Goal: Task Accomplishment & Management: Manage account settings

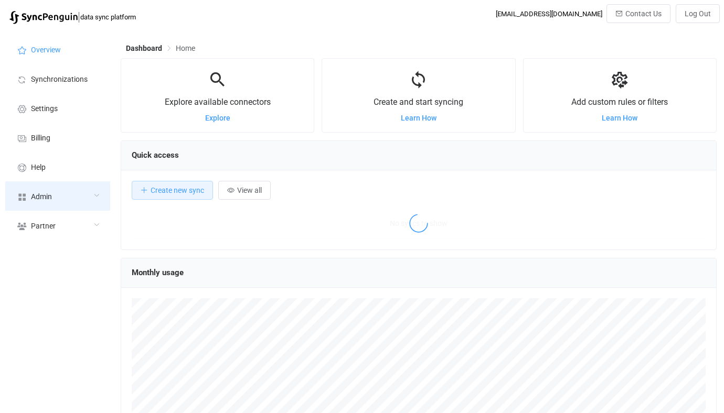
scroll to position [203, 596]
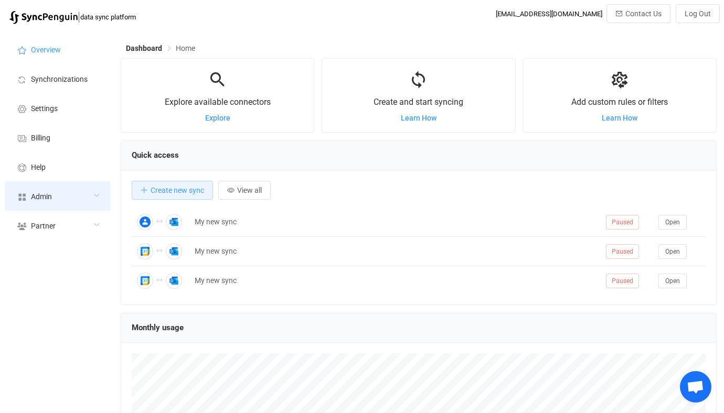
click at [71, 192] on div "Admin" at bounding box center [57, 195] width 105 height 29
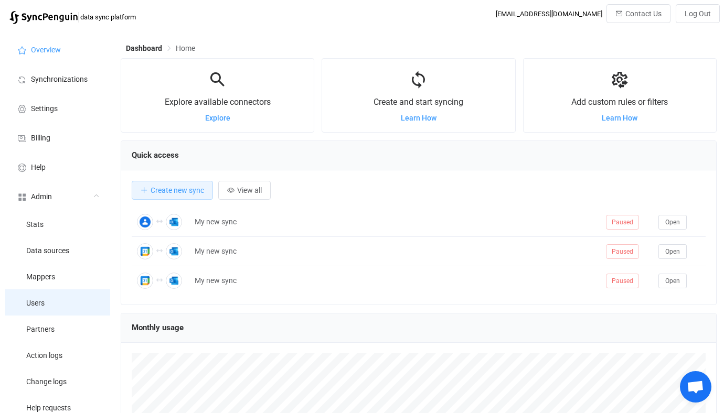
click at [47, 314] on li "Users" at bounding box center [57, 303] width 105 height 26
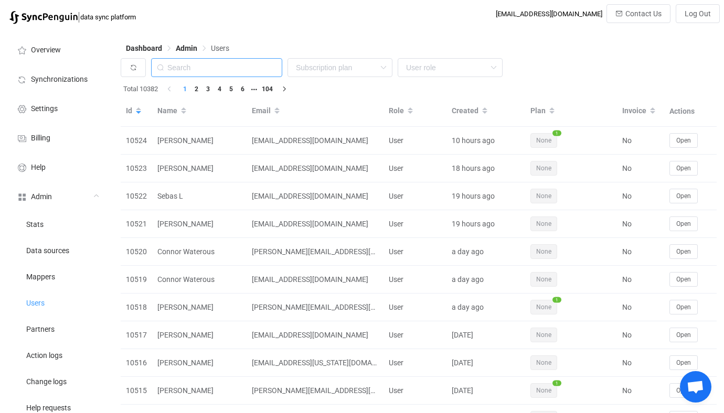
click at [237, 69] on input "text" at bounding box center [216, 67] width 131 height 19
paste input "patrick.breznak@x4pharma.com"
type input "patrick.breznak@x4pharma.com"
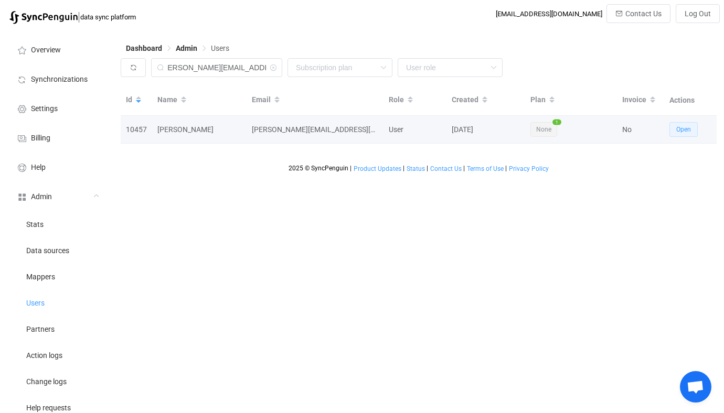
scroll to position [0, 0]
click at [694, 132] on button "Open" at bounding box center [683, 129] width 28 height 15
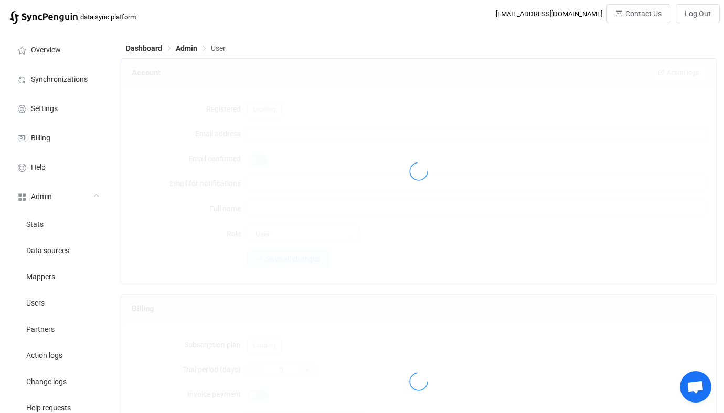
type input "[PERSON_NAME][EMAIL_ADDRESS][PERSON_NAME][DOMAIN_NAME]"
type input "[PERSON_NAME]"
type input "14"
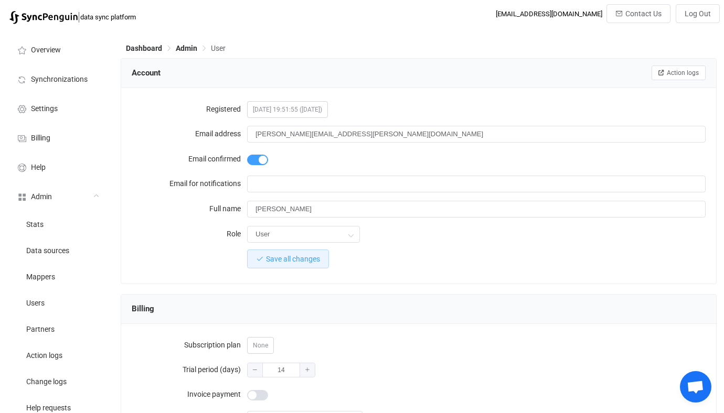
scroll to position [914, 0]
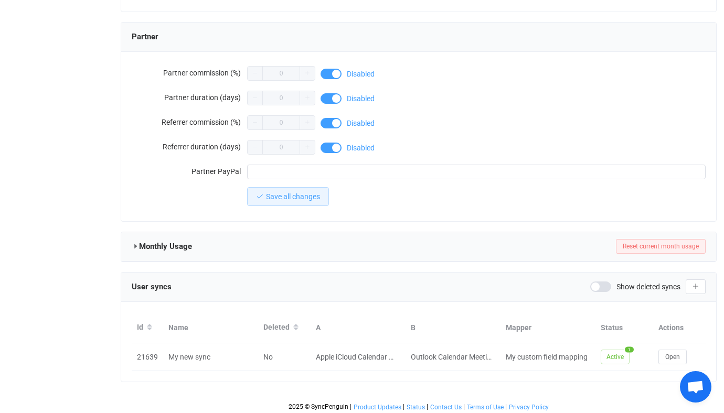
click at [632, 291] on div "User syncs Show deleted syncs" at bounding box center [419, 287] width 574 height 16
click at [620, 287] on span "Show deleted syncs" at bounding box center [648, 286] width 64 height 7
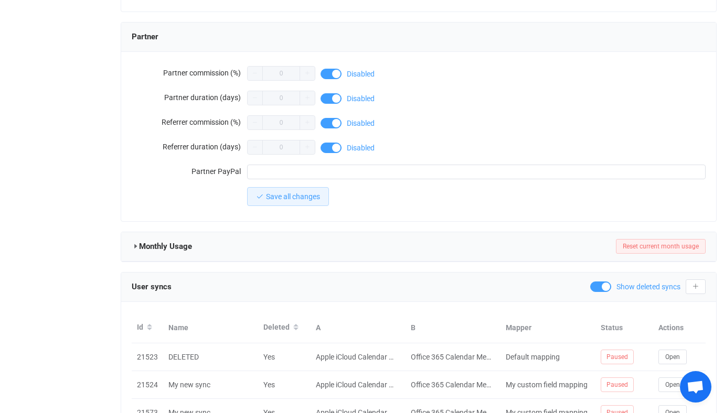
scroll to position [997, 0]
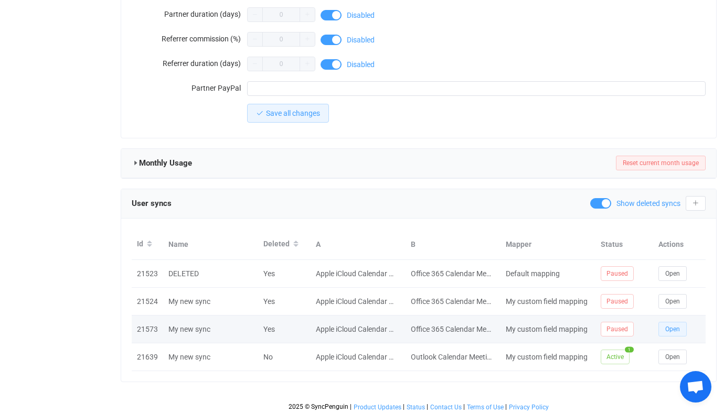
click at [668, 322] on button "Open" at bounding box center [672, 329] width 28 height 15
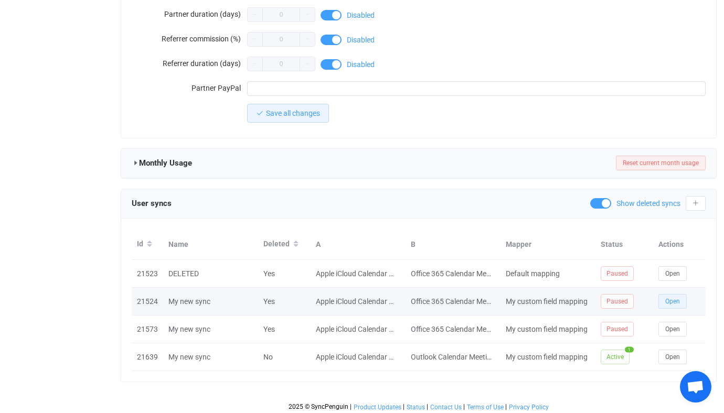
click at [660, 294] on button "Open" at bounding box center [672, 301] width 28 height 15
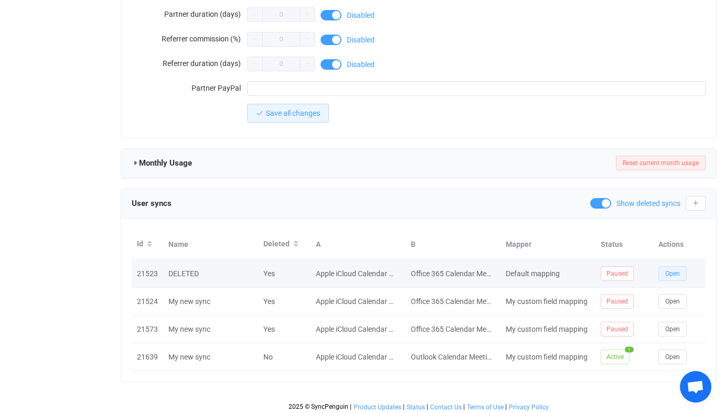
click at [662, 276] on button "Open" at bounding box center [672, 273] width 28 height 15
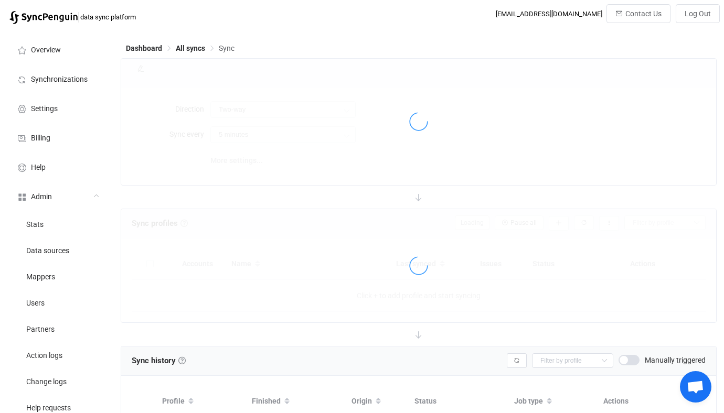
scroll to position [147, 0]
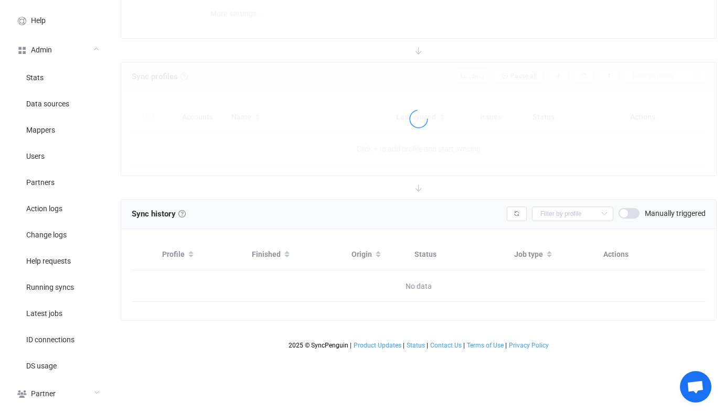
click at [628, 211] on span at bounding box center [628, 213] width 21 height 10
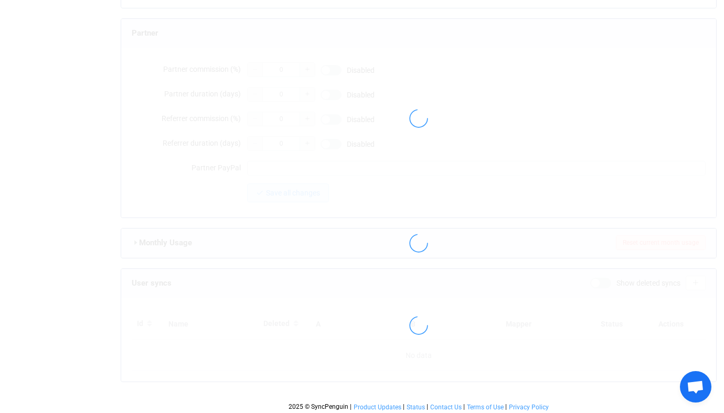
type input "[PERSON_NAME][EMAIL_ADDRESS][PERSON_NAME][DOMAIN_NAME]"
type input "[PERSON_NAME]"
type input "14"
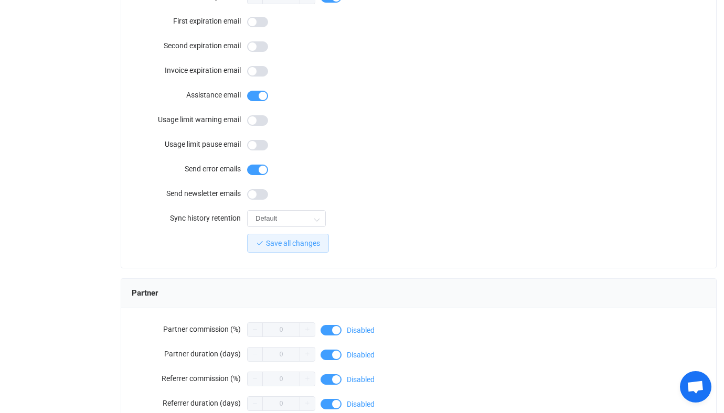
scroll to position [914, 0]
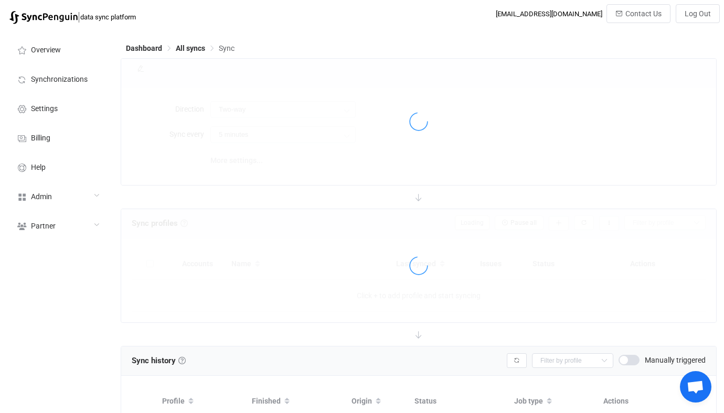
scroll to position [83, 0]
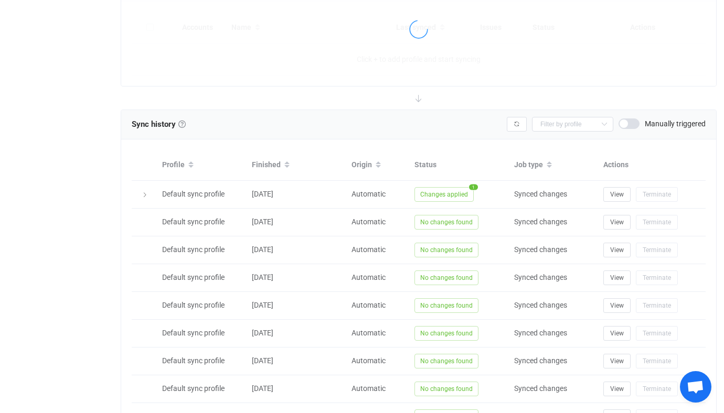
scroll to position [347, 0]
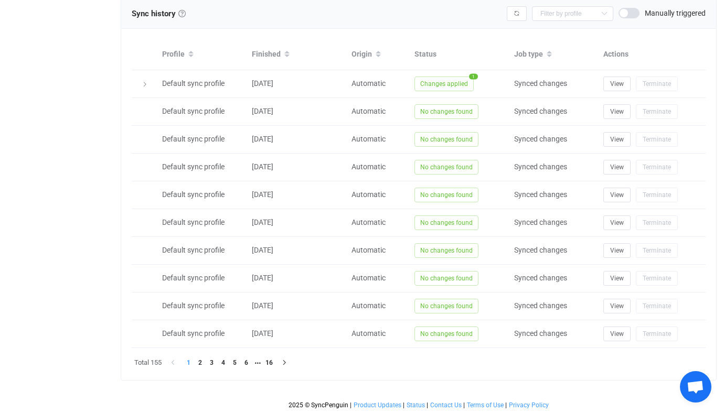
click at [623, 8] on span at bounding box center [628, 13] width 21 height 10
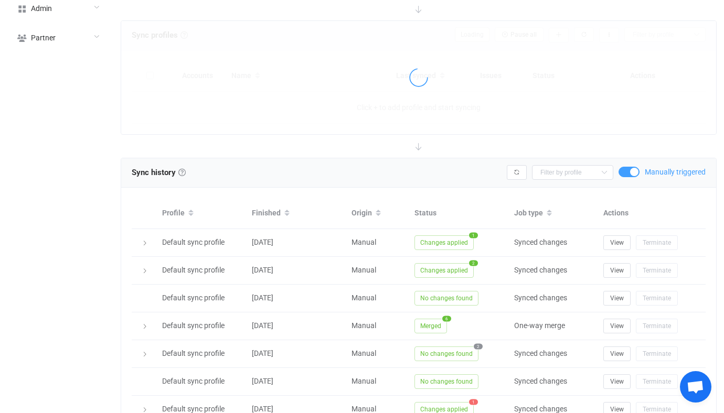
scroll to position [334, 0]
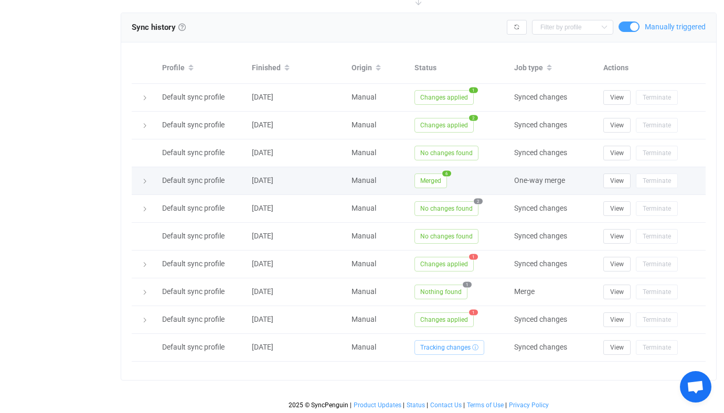
click at [424, 174] on span "Merged" at bounding box center [430, 181] width 33 height 15
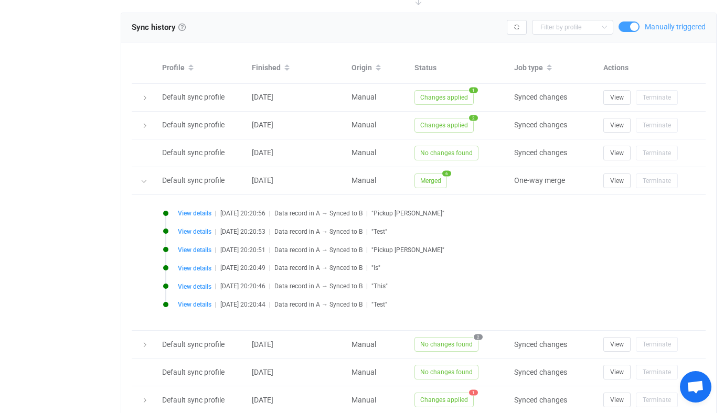
click at [198, 291] on li "View details | 2025-09-22 20:20:46 | Data record in A → Synced to B | "This"" at bounding box center [421, 293] width 516 height 18
click at [201, 287] on span "View details" at bounding box center [195, 286] width 34 height 7
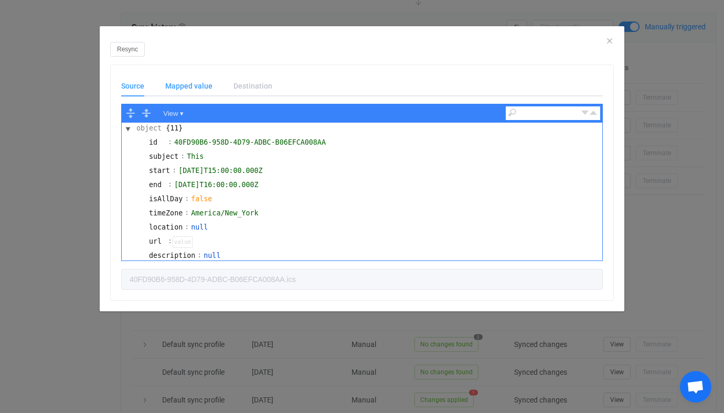
click at [186, 83] on div "Mapped value" at bounding box center [189, 86] width 68 height 21
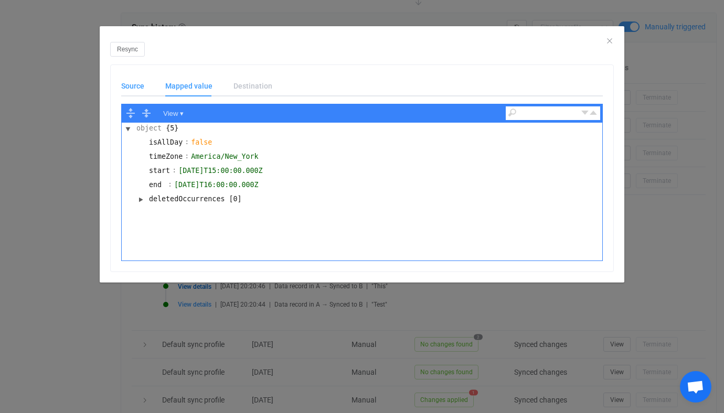
click at [138, 88] on div "Source" at bounding box center [138, 86] width 34 height 21
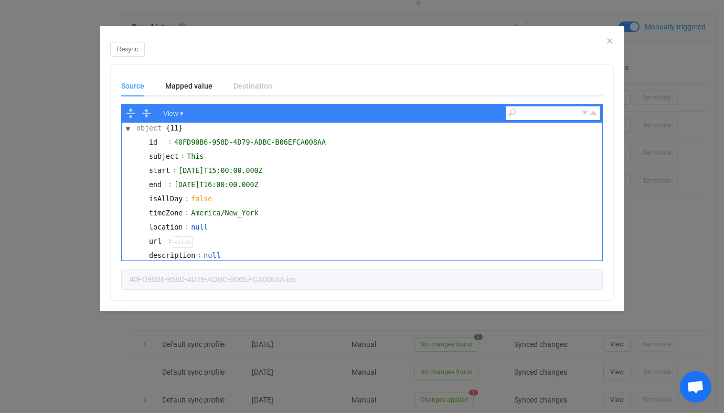
click at [71, 175] on div "Resync Source Mapped value Destination View ▾ object {11} id : 40FD90B6-958D-4D…" at bounding box center [362, 206] width 724 height 413
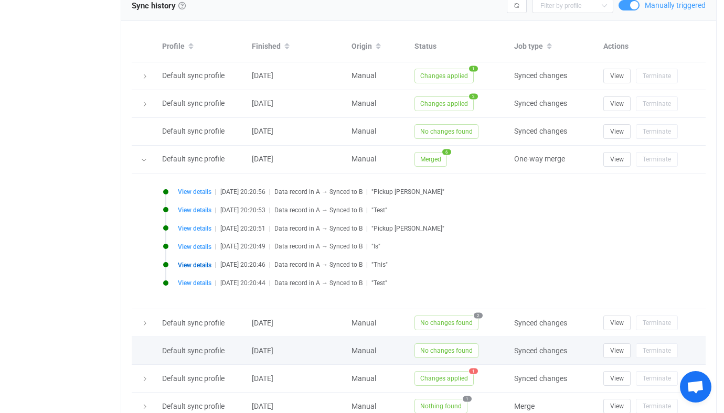
scroll to position [330, 0]
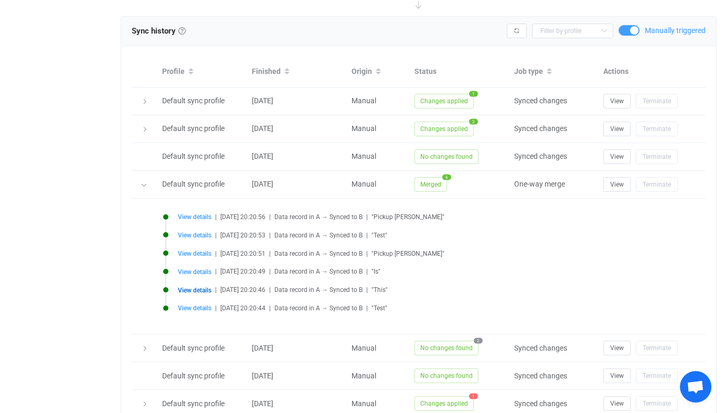
click at [627, 40] on div "Sync history History Sync history All sync executions are recorded in the sync …" at bounding box center [418, 31] width 595 height 29
click at [627, 31] on span at bounding box center [628, 30] width 21 height 10
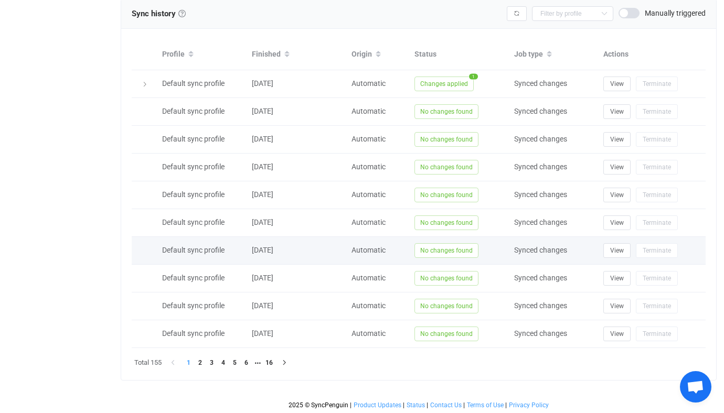
scroll to position [346, 0]
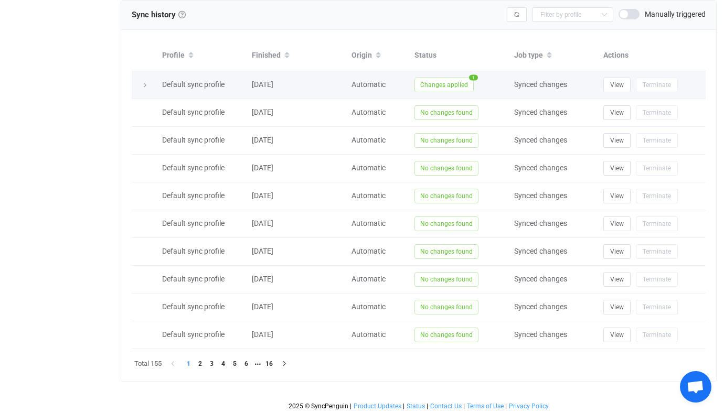
click at [441, 88] on span "Changes applied" at bounding box center [443, 85] width 59 height 15
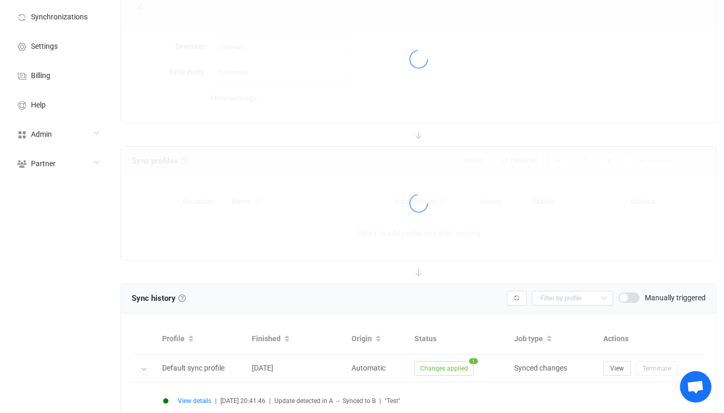
scroll to position [0, 0]
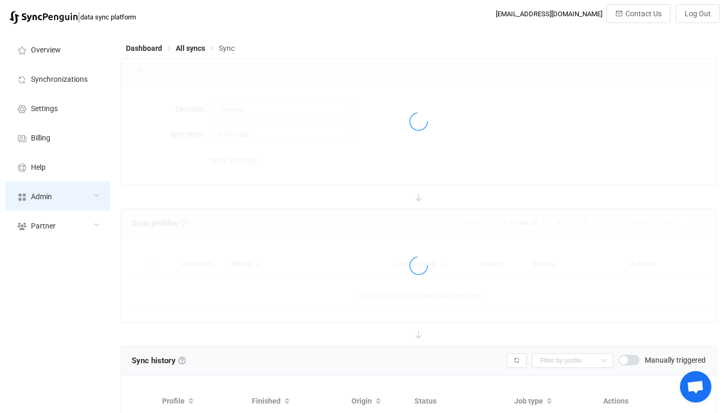
click at [83, 191] on div "Admin" at bounding box center [57, 195] width 105 height 29
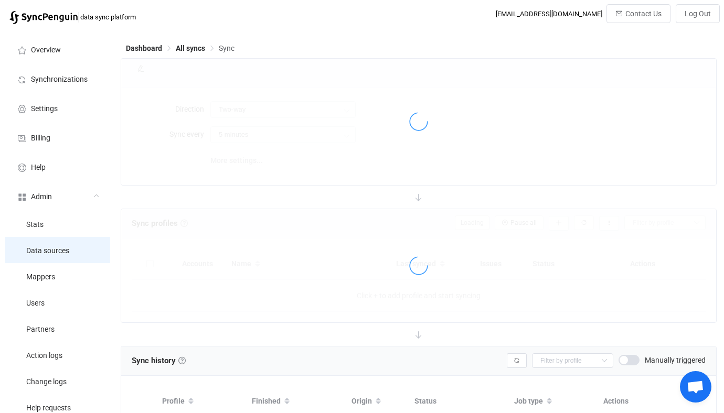
click at [63, 251] on span "Data sources" at bounding box center [47, 251] width 43 height 8
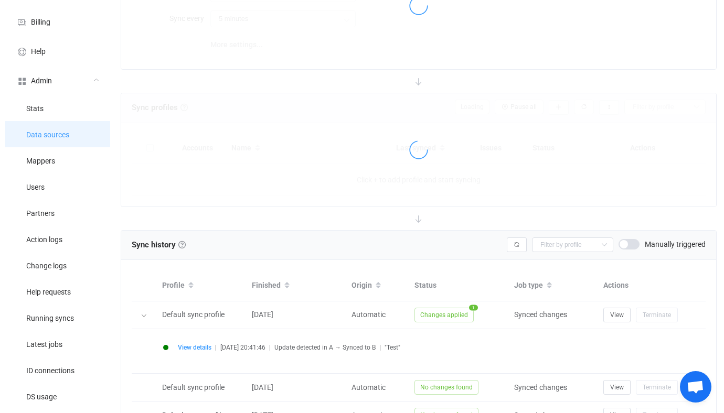
scroll to position [266, 0]
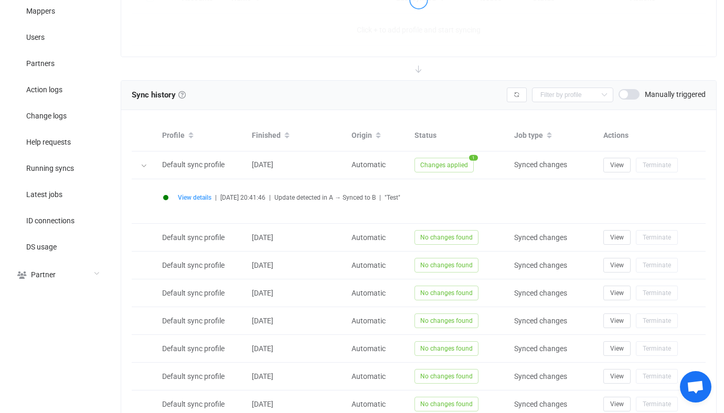
click at [346, 194] on span "Update detected in A → Synced to B" at bounding box center [324, 197] width 101 height 7
click at [630, 94] on span at bounding box center [628, 94] width 21 height 10
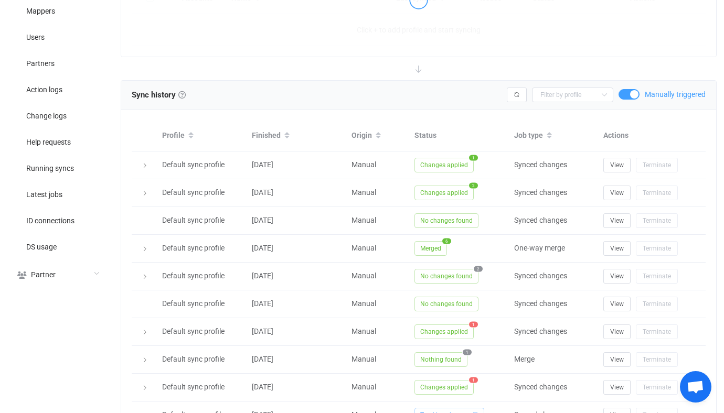
click at [630, 94] on span at bounding box center [628, 94] width 21 height 10
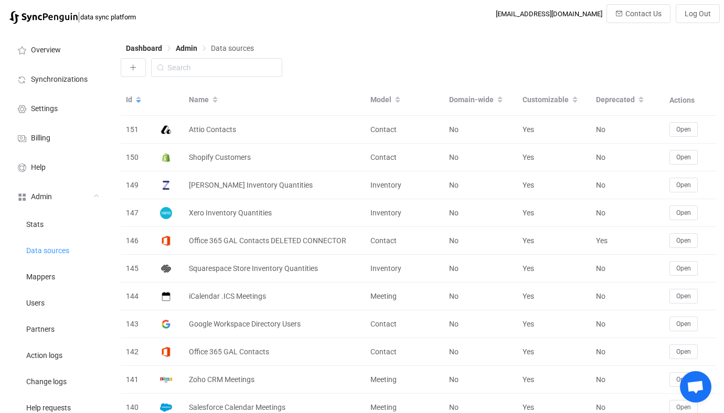
scroll to position [785, 0]
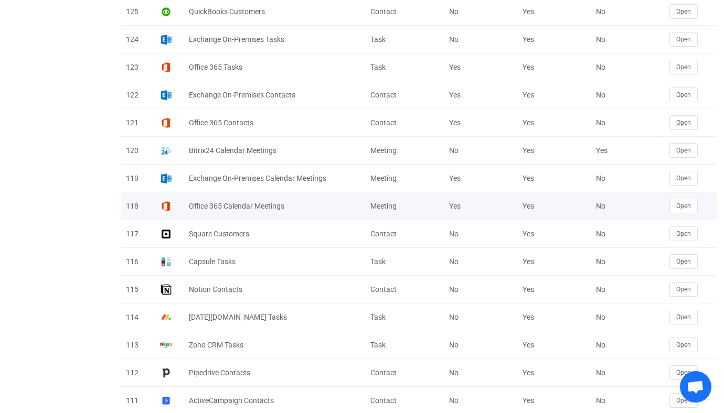
click at [660, 202] on div "No" at bounding box center [627, 206] width 73 height 12
click at [672, 202] on button "Open" at bounding box center [683, 206] width 28 height 15
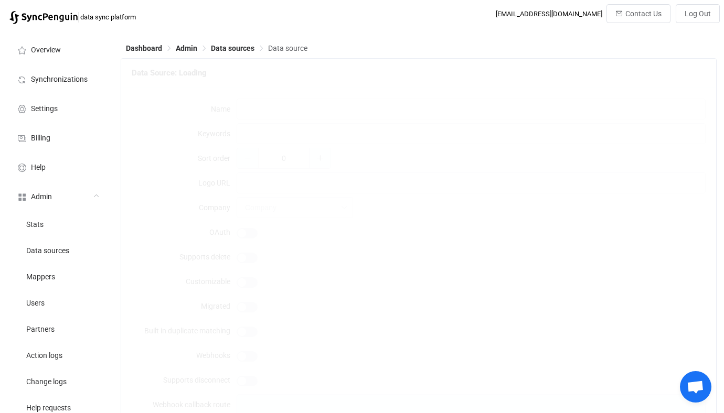
type input "Office 365 Calendar Meetings"
type input "exchange microsoft 365 ms365 outlook"
type input "1"
type input "https://api.syncpenguin.com/images/microsoft365.png"
type input "42"
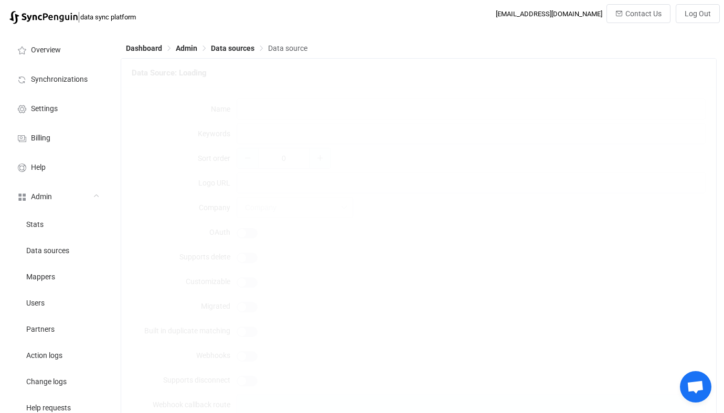
type input "Global account"
type textarea "Can be used to sync: <br/> <br/> • Personal user calendars (primary or addition…"
type input "Meeting"
type input "Calendar meetings"
type textarea "{ "type": "object", "additionalProperties": false, "required": [], "properties"…"
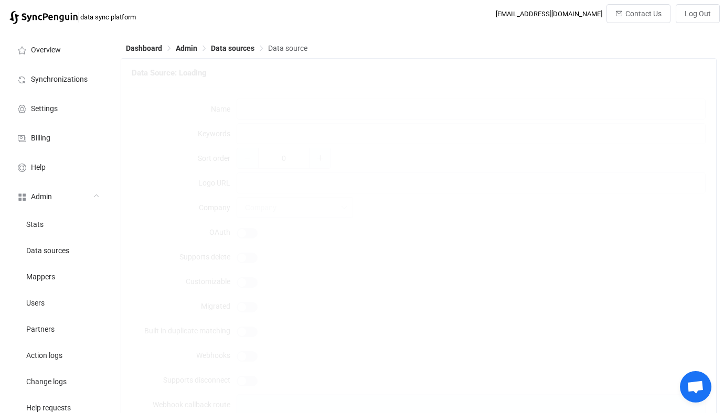
type textarea "To connect a Microsoft 365 account just click the Connect button. You can also …"
type textarea "<div style="color:red; font-weight: 800">We are in the process of deprecating i…"
type input "Office 365"
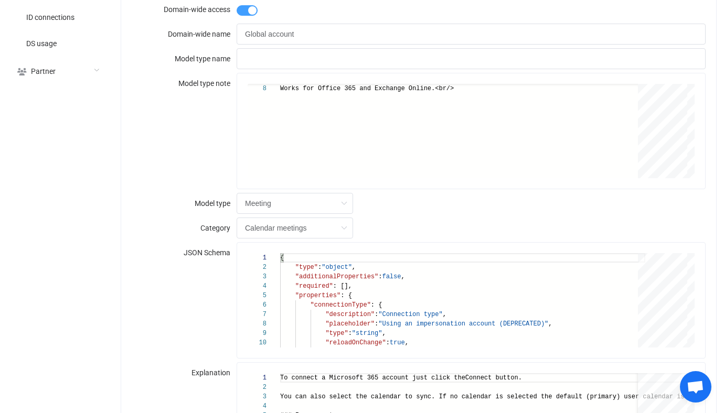
scroll to position [457, 0]
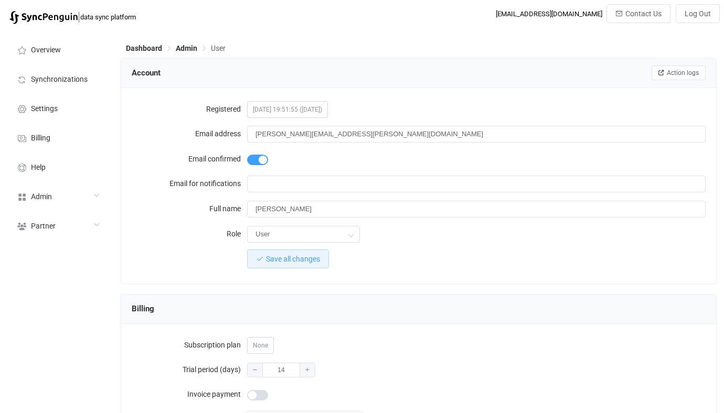
scroll to position [914, 0]
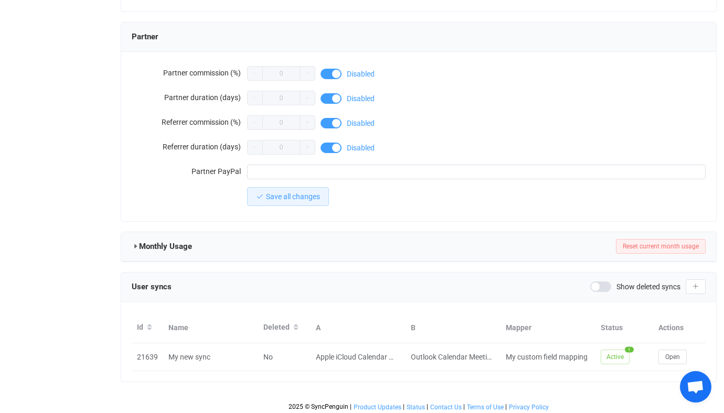
click at [635, 296] on div "User syncs Show deleted syncs" at bounding box center [418, 287] width 595 height 29
click at [637, 283] on span "Show deleted syncs" at bounding box center [648, 286] width 64 height 7
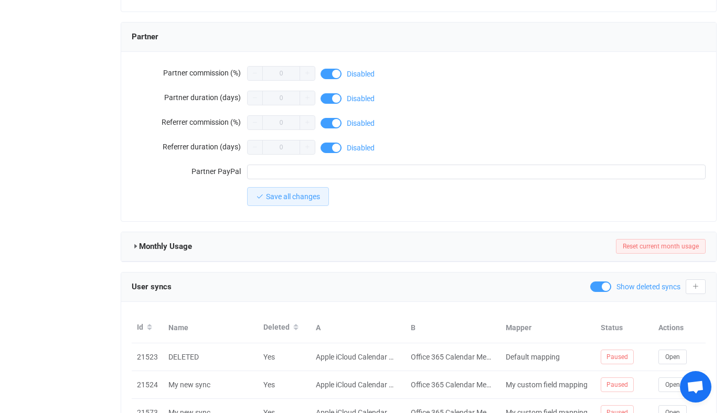
scroll to position [997, 0]
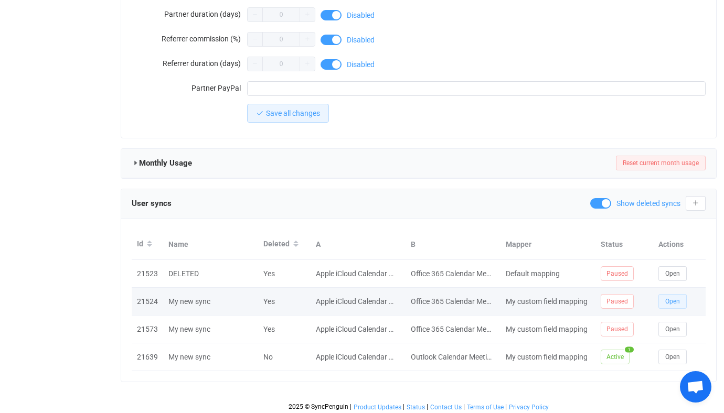
click at [672, 294] on button "Open" at bounding box center [672, 301] width 28 height 15
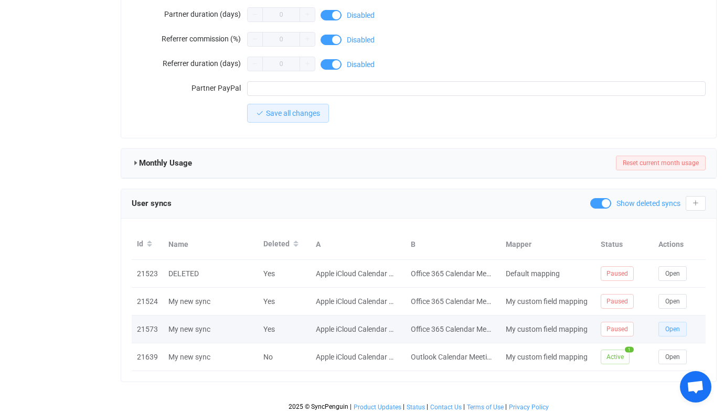
click at [671, 322] on button "Open" at bounding box center [672, 329] width 28 height 15
click at [145, 326] on div "21573" at bounding box center [147, 330] width 31 height 12
copy div "21573"
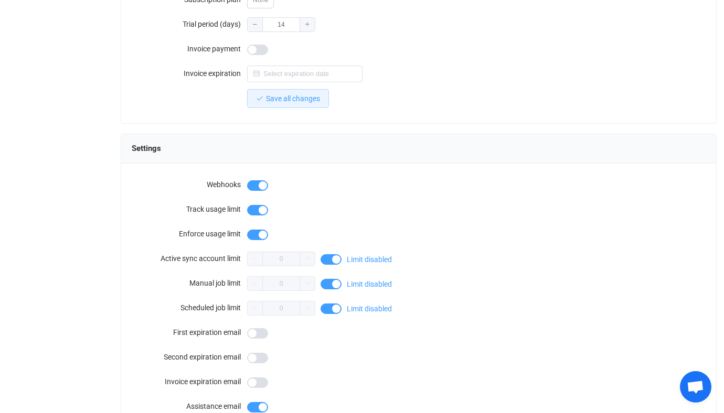
scroll to position [0, 0]
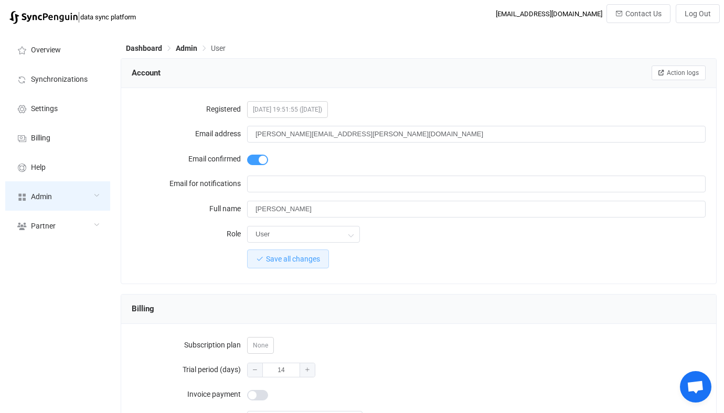
click at [66, 203] on div "Admin" at bounding box center [57, 195] width 105 height 29
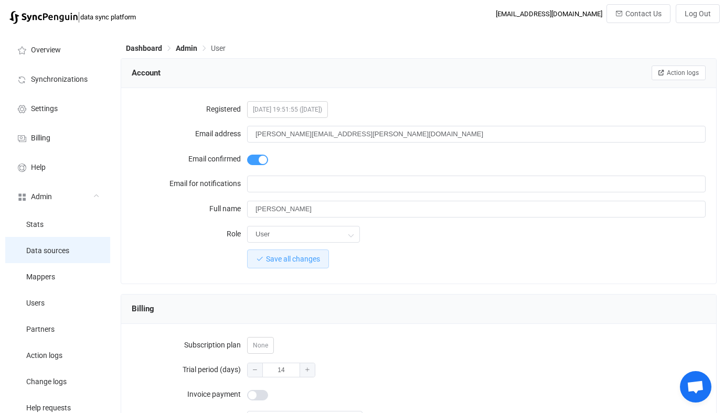
click at [72, 248] on li "Data sources" at bounding box center [57, 250] width 105 height 26
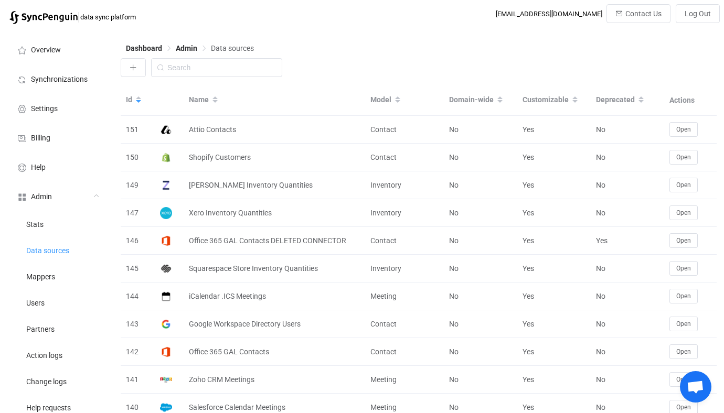
scroll to position [785, 0]
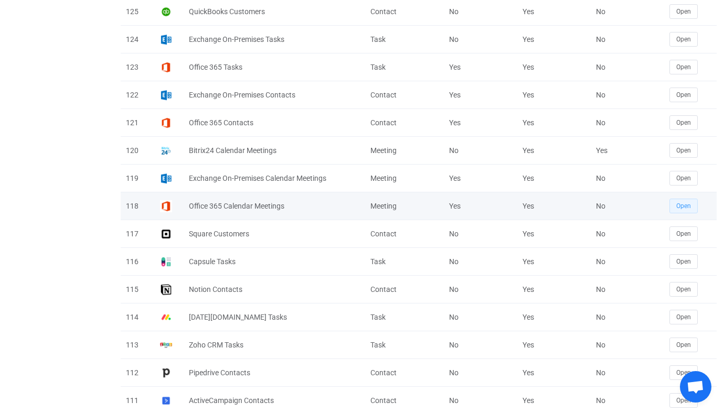
click at [697, 209] on button "Open" at bounding box center [683, 206] width 28 height 15
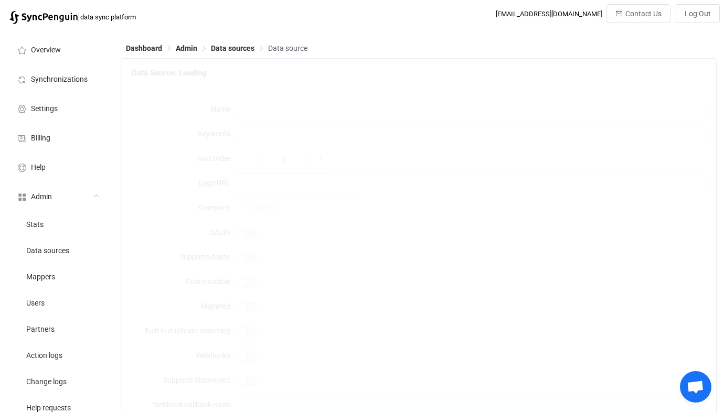
type input "Office 365 Calendar Meetings"
type input "exchange microsoft 365 ms365 outlook"
type input "1"
type input "[URL][DOMAIN_NAME]"
type input "42"
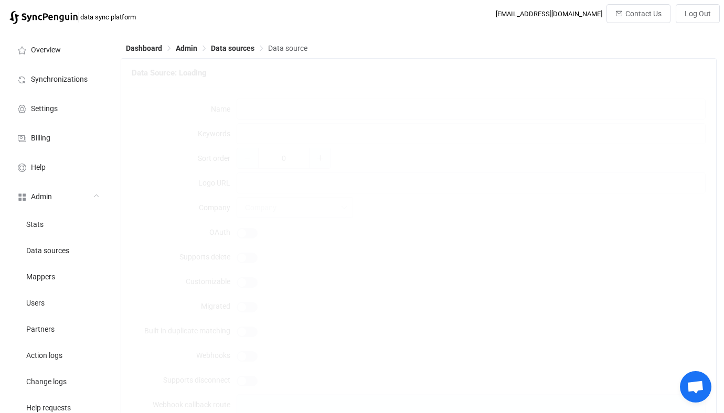
type input "Global account"
type textarea "Can be used to sync: <br/> <br/> • Personal user calendars (primary or addition…"
type input "Meeting"
type input "Calendar meetings"
type textarea "{ "type": "object", "additionalProperties": false, "required": [], "properties"…"
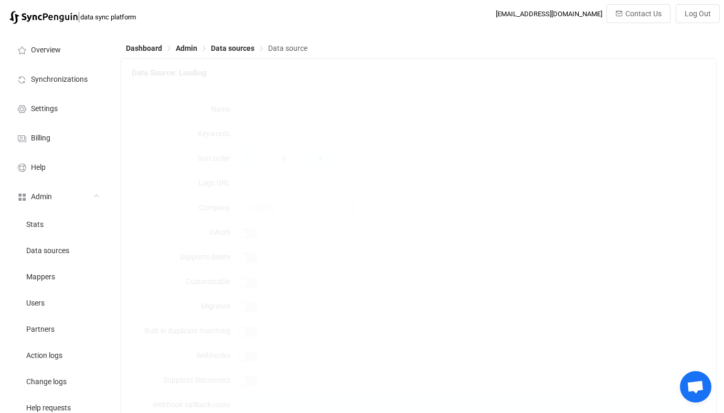
type textarea "To connect a Microsoft 365 account just click the Connect button. You can also …"
type textarea "<div style="color:red; font-weight: 800">We are in the process of deprecating i…"
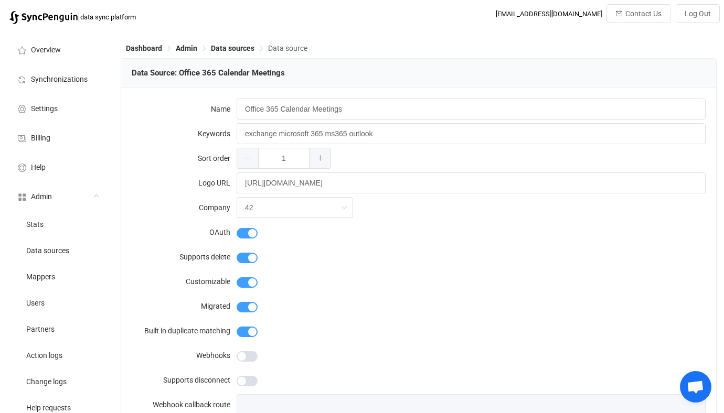
type input "Office 365"
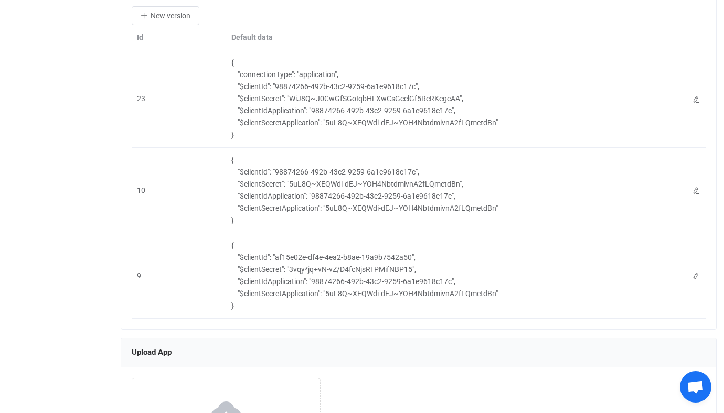
scroll to position [1275, 0]
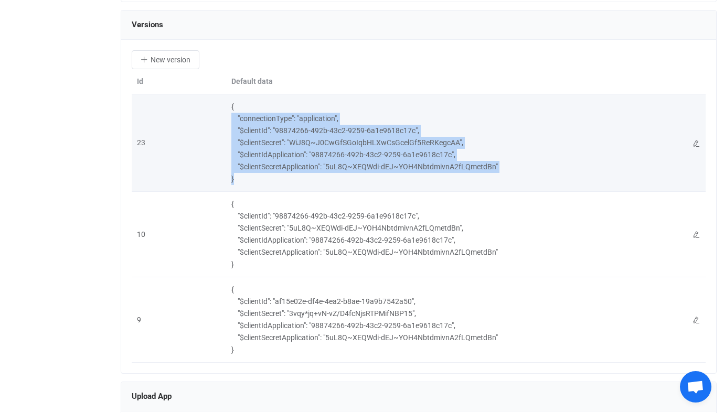
drag, startPoint x: 249, startPoint y: 176, endPoint x: 231, endPoint y: 121, distance: 57.2
click at [231, 121] on div "{ "connectionType": "application", "$clientId": "98874266-492b-43c2-9259-6a1e96…" at bounding box center [456, 143] width 460 height 84
drag, startPoint x: 502, startPoint y: 170, endPoint x: 211, endPoint y: 122, distance: 295.6
click at [211, 121] on tr "23 { "connectionType": "application", "$clientId": "98874266-492b-43c2-9259-6a1…" at bounding box center [419, 143] width 574 height 98
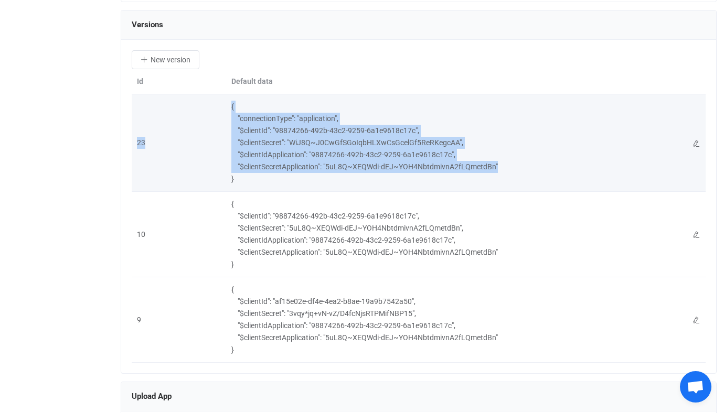
click at [211, 122] on td "23" at bounding box center [179, 143] width 94 height 98
drag, startPoint x: 237, startPoint y: 131, endPoint x: 507, endPoint y: 165, distance: 272.3
click at [507, 165] on div "{ "connectionType": "application", "$clientId": "98874266-492b-43c2-9259-6a1e96…" at bounding box center [456, 143] width 460 height 84
copy div ""$clientId": "98874266-492b-43c2-9259-6a1e9618c17c", "$clientSecret": "WiJ8Q~J0…"
